Goal: Information Seeking & Learning: Check status

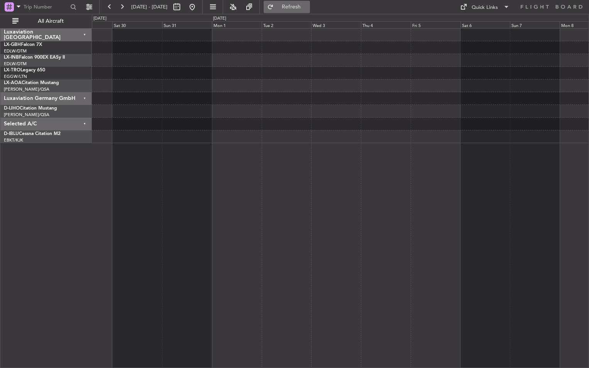
click at [307, 7] on span "Refresh" at bounding box center [291, 6] width 32 height 5
click at [363, 5] on div "29 Aug 2025 - 08 Sep 2025 Refresh Quick Links All Aircraft" at bounding box center [294, 7] width 589 height 14
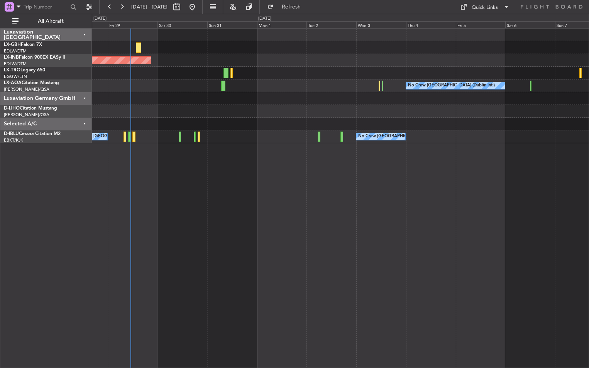
click at [341, 192] on div "Planned Maint Nice ([GEOGRAPHIC_DATA]) Unplanned Maint [GEOGRAPHIC_DATA] (Al Ma…" at bounding box center [340, 198] width 497 height 340
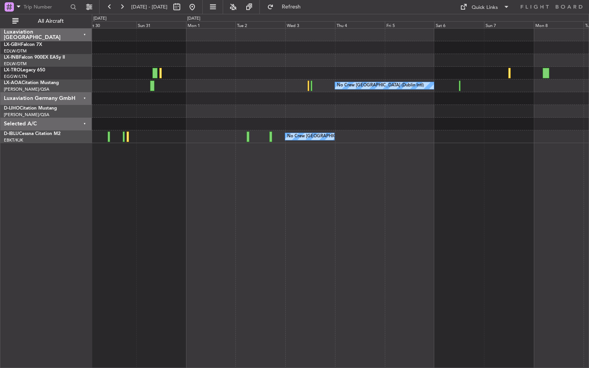
click at [396, 113] on div "Unplanned Maint [GEOGRAPHIC_DATA] (Al Maktoum Intl) Planned [GEOGRAPHIC_DATA] N…" at bounding box center [340, 86] width 496 height 115
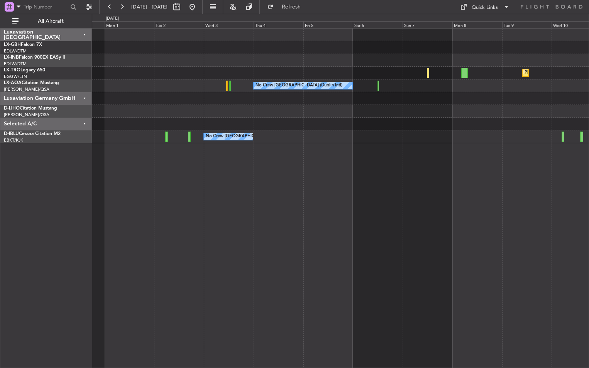
click at [327, 120] on div "Unplanned Maint [GEOGRAPHIC_DATA] (Al Maktoum Intl) Planned [GEOGRAPHIC_DATA] N…" at bounding box center [340, 198] width 497 height 340
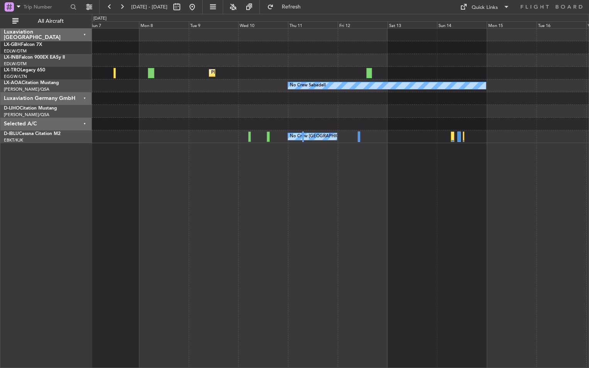
click at [334, 122] on div "Planned Maint Nurnberg Planned [GEOGRAPHIC_DATA] No Crew Sabadell No Crew [GEOG…" at bounding box center [340, 86] width 496 height 115
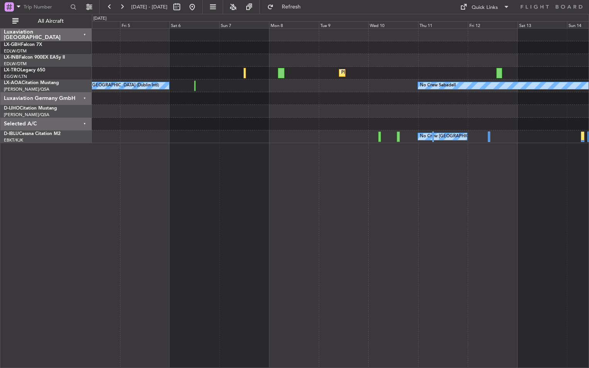
click at [331, 62] on div "Planned Maint Dusseldorf No Crew Sabadell No Crew [GEOGRAPHIC_DATA] (Dublin Int…" at bounding box center [340, 86] width 496 height 115
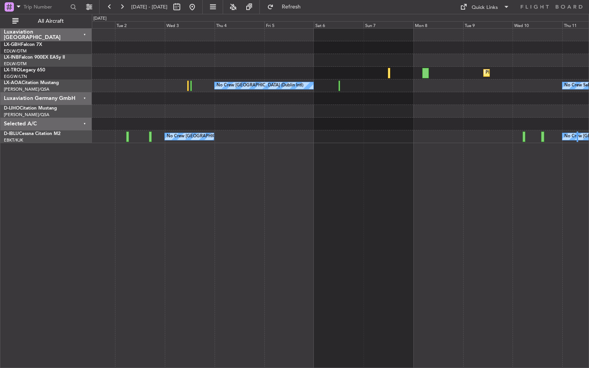
click at [330, 107] on div at bounding box center [340, 111] width 496 height 13
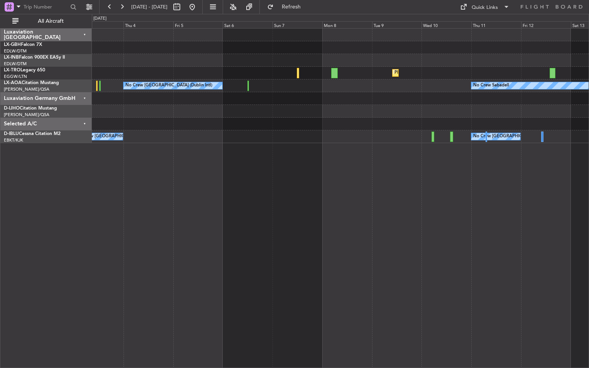
click at [336, 100] on div "Planned Maint Dusseldorf No Crew Sabadell No Crew [GEOGRAPHIC_DATA] (Dublin Int…" at bounding box center [340, 86] width 496 height 115
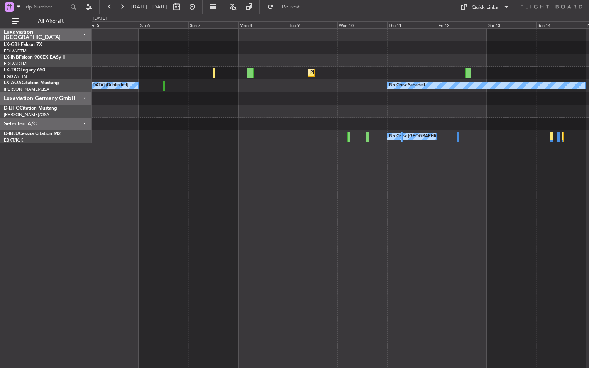
click at [404, 90] on div "Planned Maint Nurnberg Planned [GEOGRAPHIC_DATA] No Crew Sabadell No Crew [GEOG…" at bounding box center [340, 86] width 496 height 115
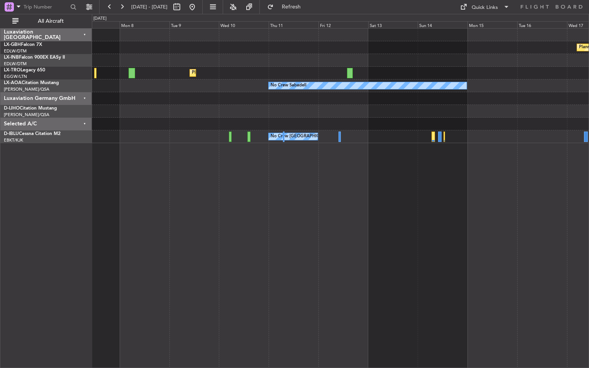
click at [371, 92] on div "Planned Maint Nurnberg Planned [GEOGRAPHIC_DATA] No Crew Sabadell No Crew [GEOG…" at bounding box center [340, 86] width 496 height 115
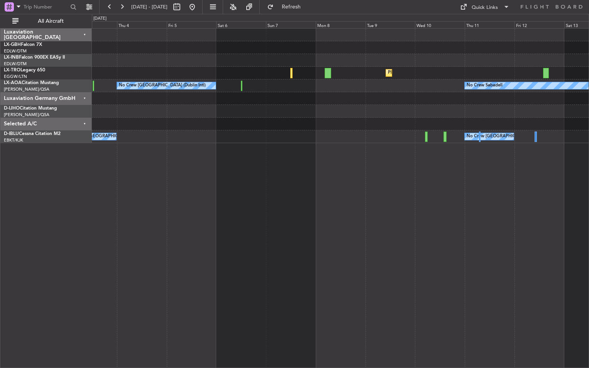
click at [372, 192] on div "Planned Maint Dusseldorf No Crew Sabadell No Crew [GEOGRAPHIC_DATA] (Dublin Int…" at bounding box center [340, 198] width 497 height 340
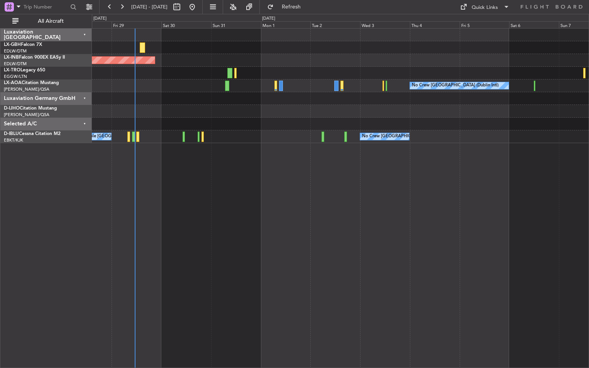
click at [535, 189] on div "Planned Maint Nice ([GEOGRAPHIC_DATA]) Unplanned Maint [GEOGRAPHIC_DATA] (Al Ma…" at bounding box center [340, 198] width 497 height 340
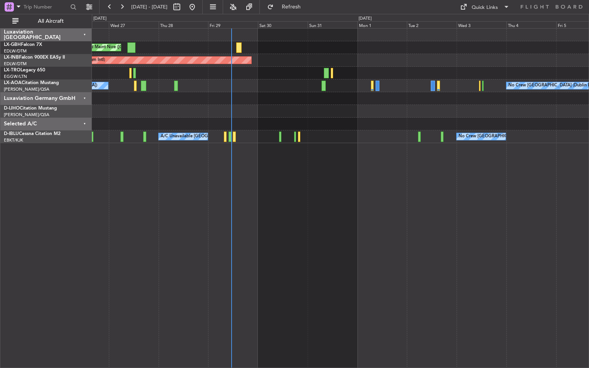
click at [266, 189] on div "Planned Maint Nice ([GEOGRAPHIC_DATA]) Unplanned Maint [GEOGRAPHIC_DATA] (Al Ma…" at bounding box center [340, 198] width 497 height 340
